Goal: Information Seeking & Learning: Learn about a topic

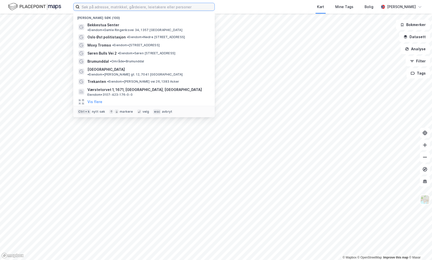
click at [167, 7] on input at bounding box center [147, 7] width 135 height 8
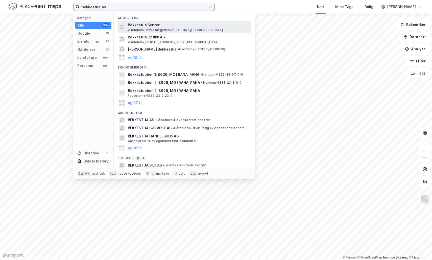
type input "bekkestua as"
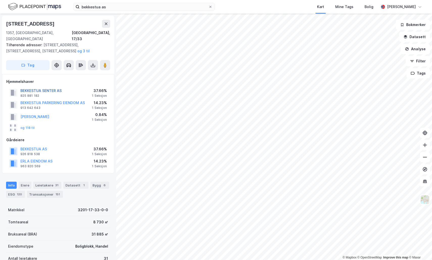
click at [0, 0] on button "BEKKESTUA SENTER AS" at bounding box center [0, 0] width 0 height 0
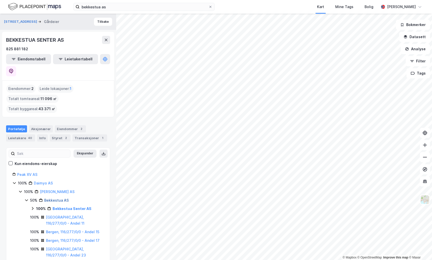
click at [50, 198] on link "Bekkestua AS" at bounding box center [56, 200] width 25 height 4
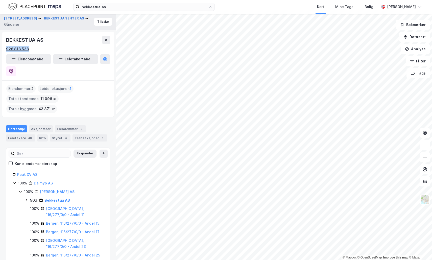
drag, startPoint x: 10, startPoint y: 50, endPoint x: 6, endPoint y: 48, distance: 4.5
click at [6, 48] on div "926 818 538" at bounding box center [58, 49] width 104 height 6
copy div "926 818 538"
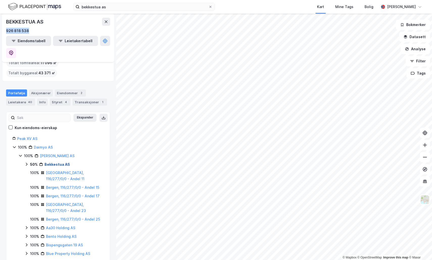
scroll to position [17, 0]
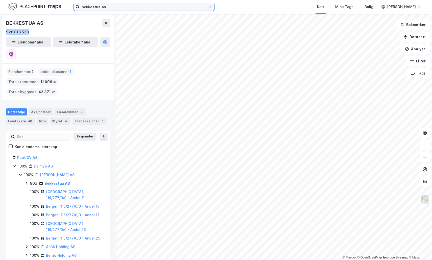
click at [105, 8] on input "bekkestua as" at bounding box center [144, 7] width 129 height 8
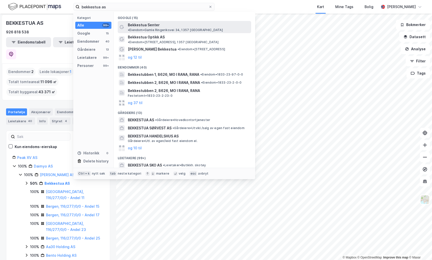
click at [152, 22] on span "Bekkestua Senter" at bounding box center [144, 25] width 32 height 6
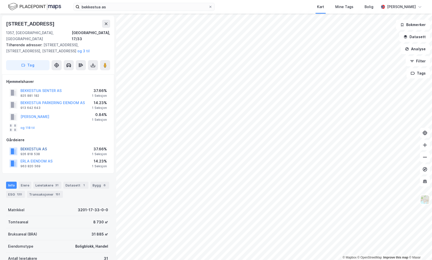
click at [0, 0] on button "BEKKESTUA AS" at bounding box center [0, 0] width 0 height 0
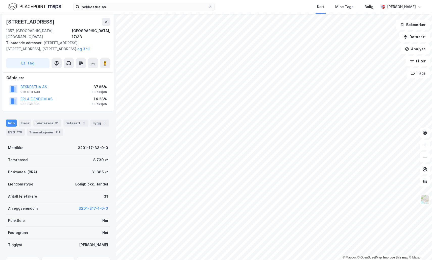
scroll to position [85, 0]
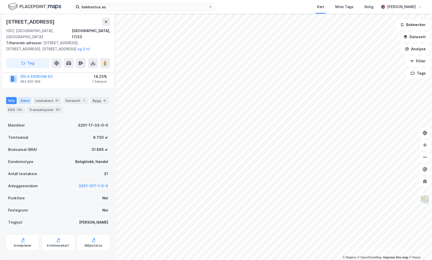
click at [28, 97] on div "Eiere" at bounding box center [25, 100] width 13 height 7
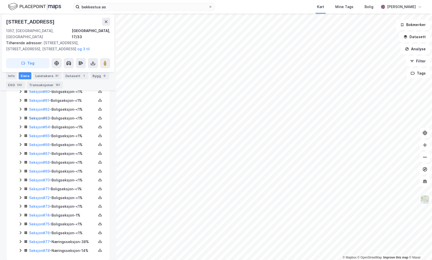
scroll to position [667, 0]
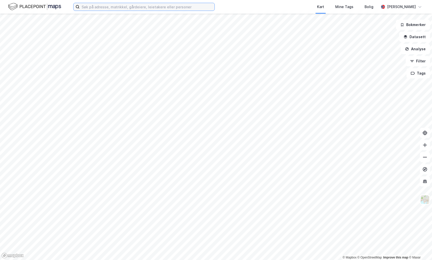
click at [98, 7] on input at bounding box center [147, 7] width 135 height 8
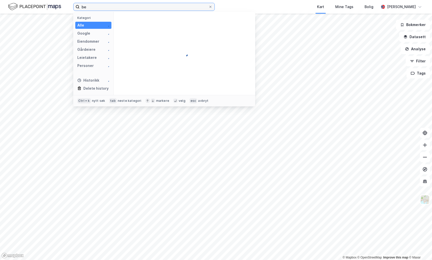
type input "b"
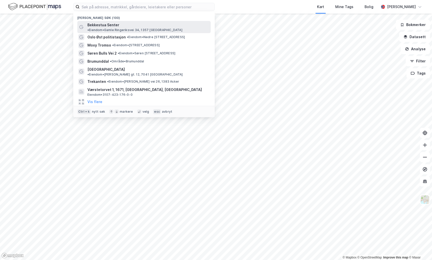
click at [118, 26] on div "Bekkestua Senter • Eiendom • Gamle Ringeriksvei 34, 1357 Stabekk" at bounding box center [148, 27] width 122 height 10
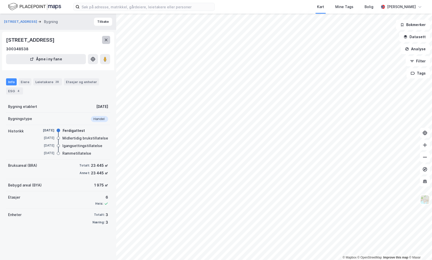
click at [109, 44] on button at bounding box center [106, 40] width 8 height 8
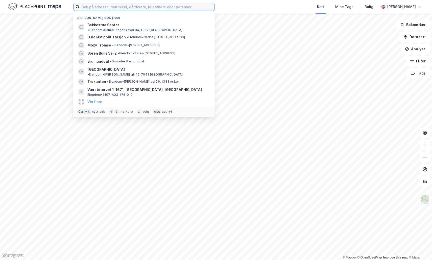
click at [135, 8] on input at bounding box center [147, 7] width 135 height 8
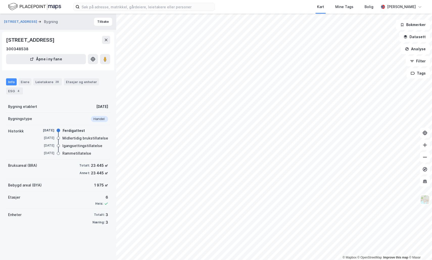
click at [23, 24] on div "Gamle Ringeriksvei 34 Bygning" at bounding box center [33, 22] width 58 height 6
click at [23, 23] on button "[STREET_ADDRESS]" at bounding box center [21, 21] width 34 height 5
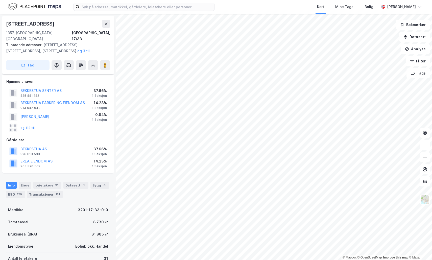
scroll to position [2, 0]
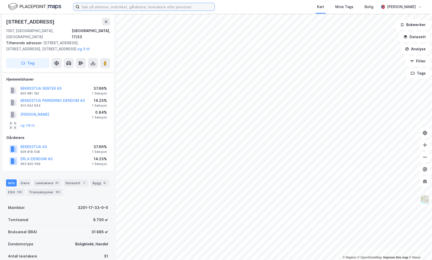
click at [98, 10] on input at bounding box center [147, 7] width 135 height 8
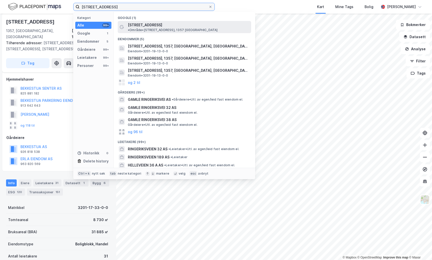
type input "gamle ringeriksvei 36"
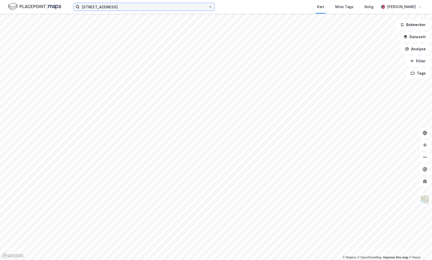
click at [171, 8] on input "gamle ringeriksvei 36" at bounding box center [144, 7] width 129 height 8
click at [103, 7] on input at bounding box center [147, 7] width 135 height 8
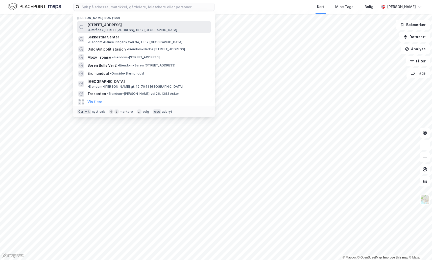
click at [116, 27] on span "Gamle Ringeriksvei 36" at bounding box center [104, 25] width 34 height 6
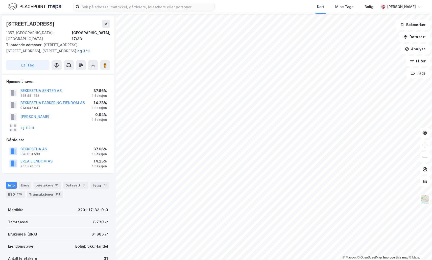
click at [0, 0] on button "og 3 til" at bounding box center [0, 0] width 0 height 0
